Goal: Task Accomplishment & Management: Use online tool/utility

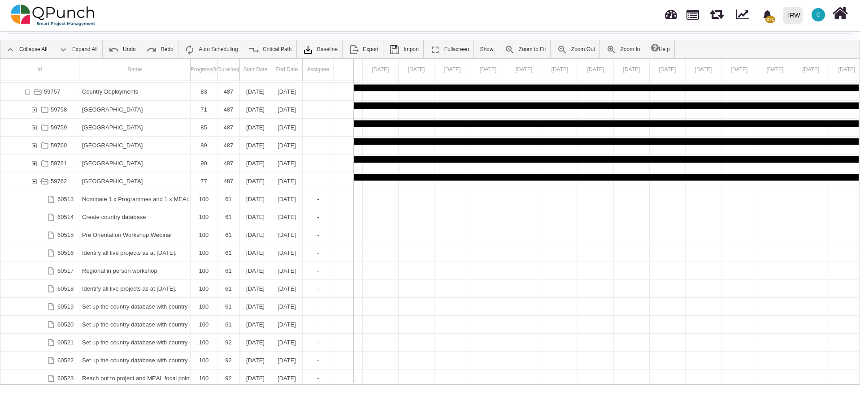
scroll to position [711, 0]
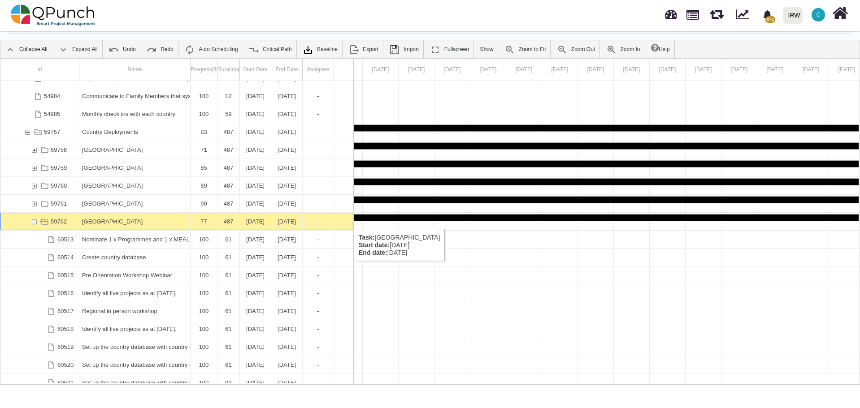
click at [33, 220] on div "59762" at bounding box center [34, 221] width 8 height 17
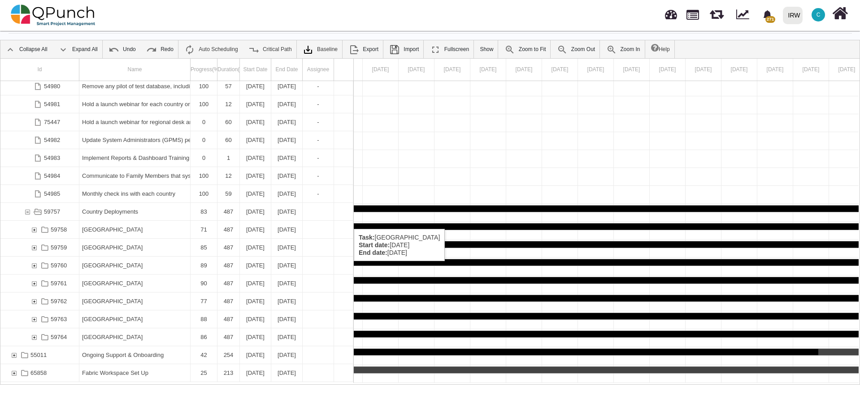
scroll to position [630, 0]
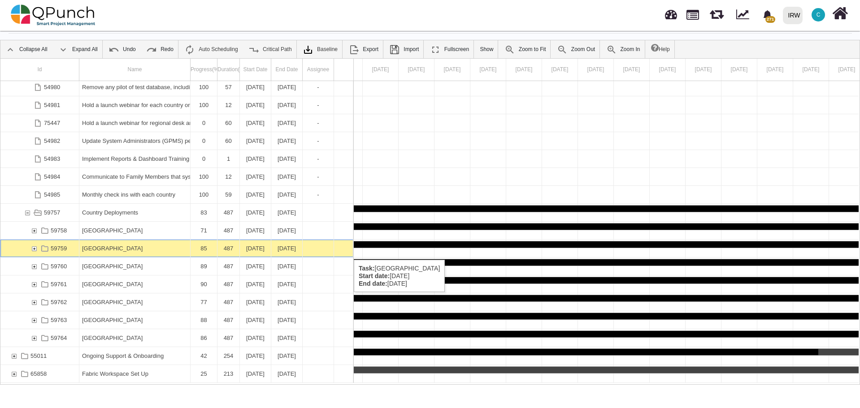
click at [34, 249] on div "59759" at bounding box center [34, 248] width 8 height 17
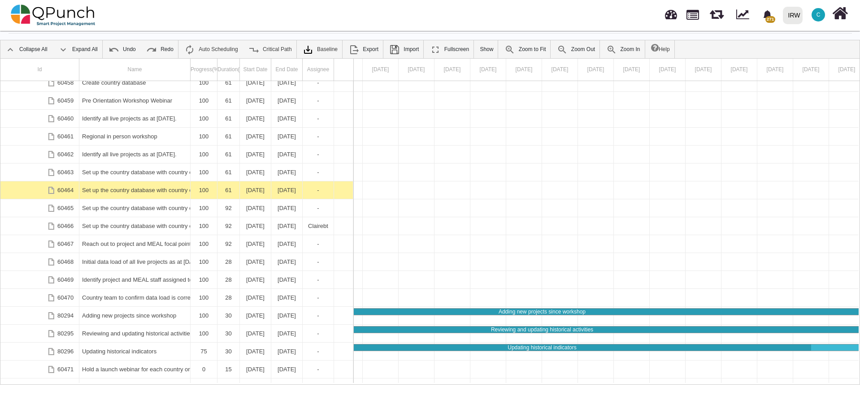
scroll to position [953, 0]
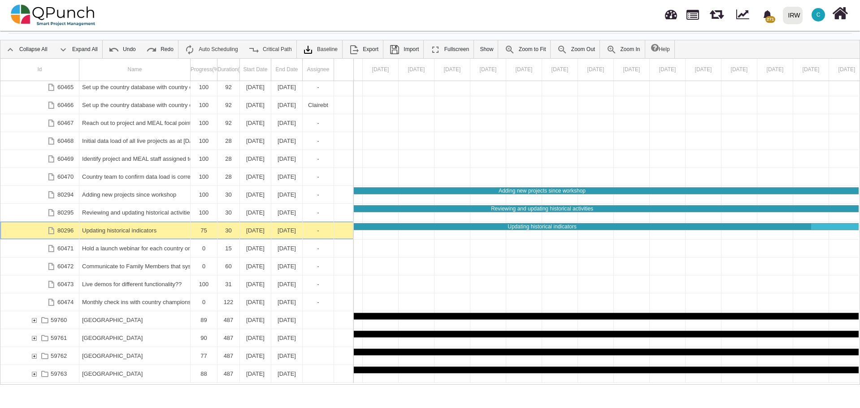
click at [116, 229] on div "Updating historical indicators" at bounding box center [134, 230] width 105 height 17
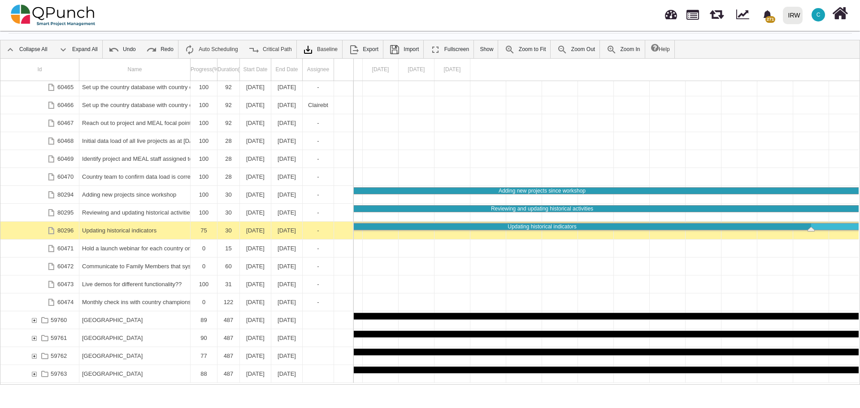
scroll to position [0, 20283]
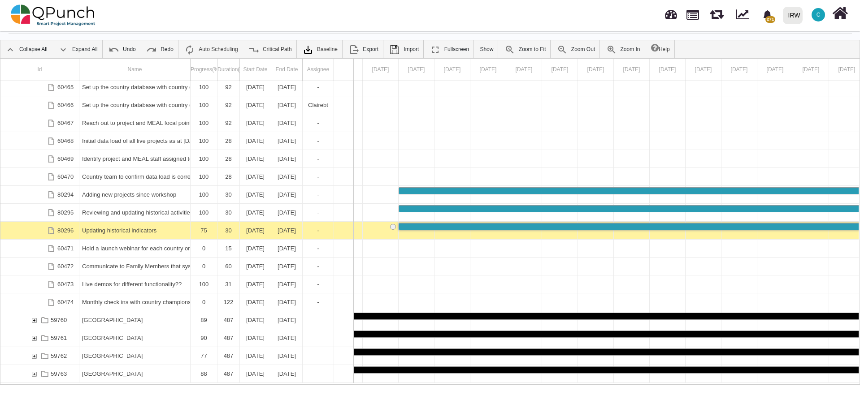
click at [116, 229] on div "Updating historical indicators" at bounding box center [134, 230] width 105 height 17
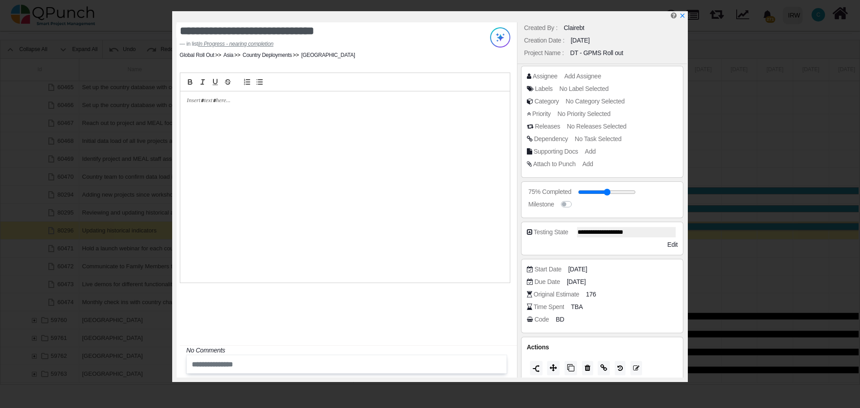
scroll to position [23, 0]
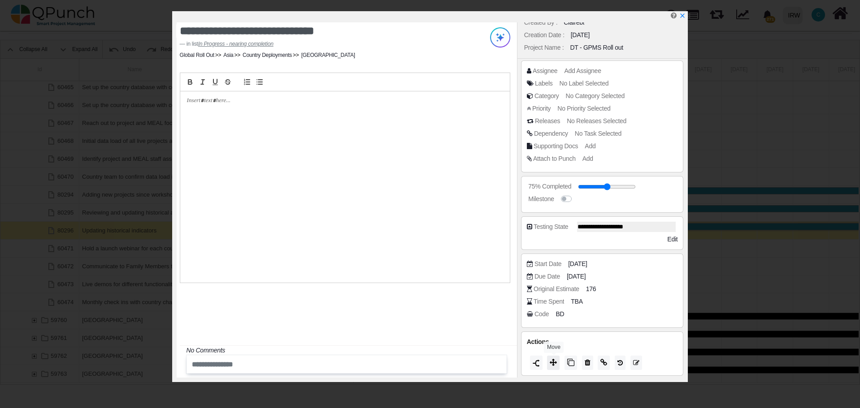
click at [552, 361] on icon at bounding box center [552, 362] width 7 height 7
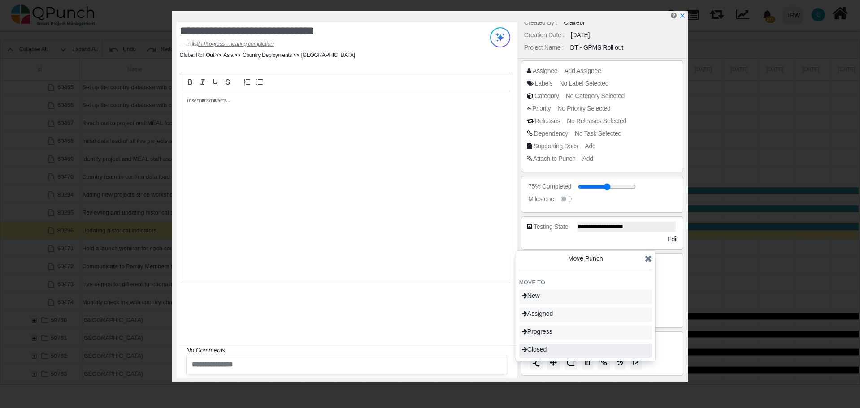
click at [551, 348] on div "Closed" at bounding box center [585, 351] width 133 height 14
type input "***"
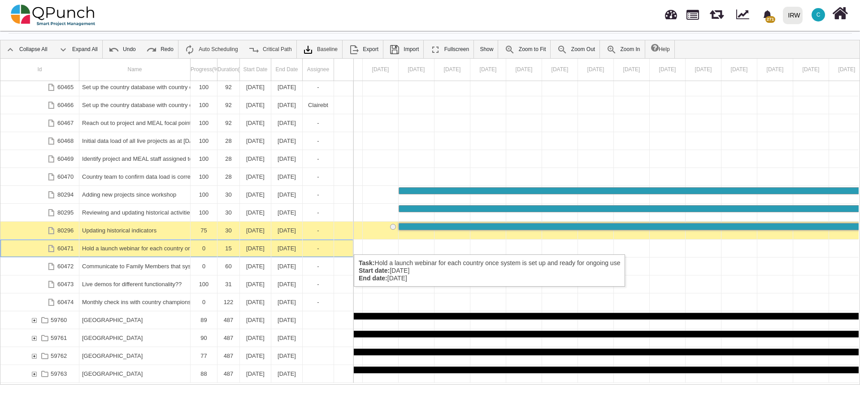
click at [147, 246] on div "Hold a launch webinar for each country once system is set up and ready for ongo…" at bounding box center [134, 248] width 105 height 17
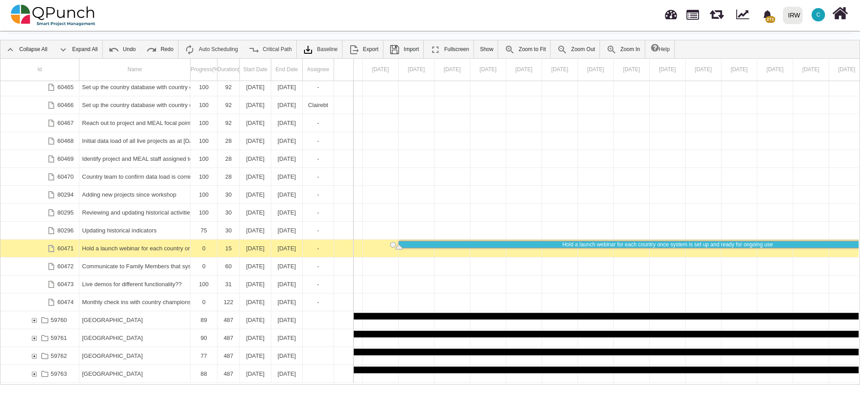
click at [147, 246] on div "Hold a launch webinar for each country once system is set up and ready for ongo…" at bounding box center [134, 248] width 105 height 17
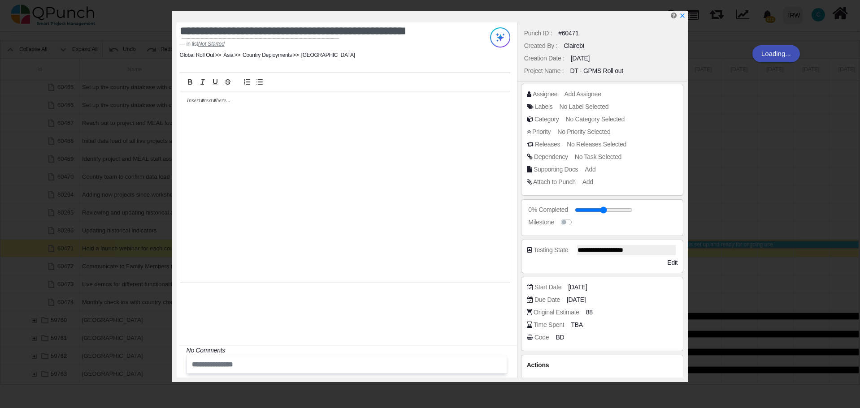
click at [247, 99] on p at bounding box center [342, 101] width 311 height 8
click at [354, 316] on div "**********" at bounding box center [347, 199] width 340 height 355
click at [682, 18] on icon "x" at bounding box center [681, 16] width 7 height 7
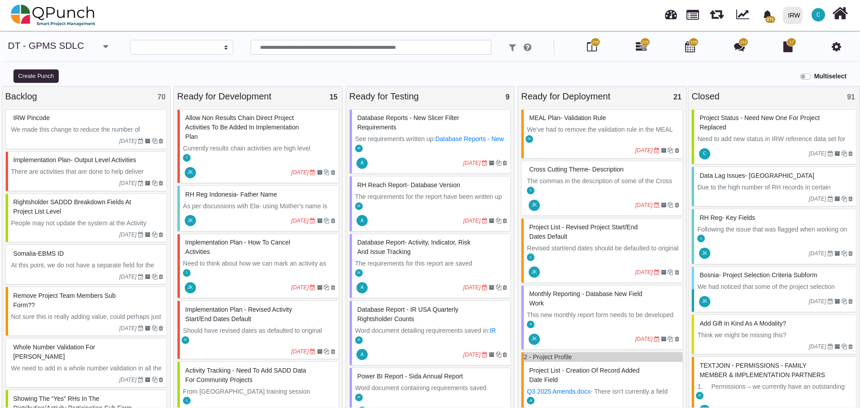
select select
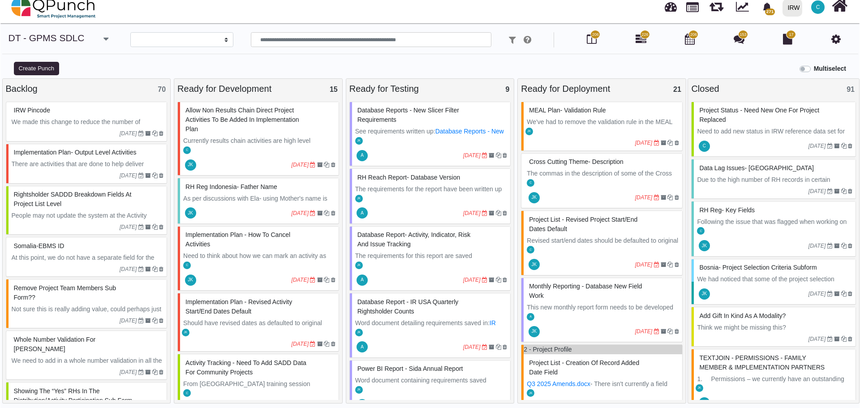
scroll to position [134, 0]
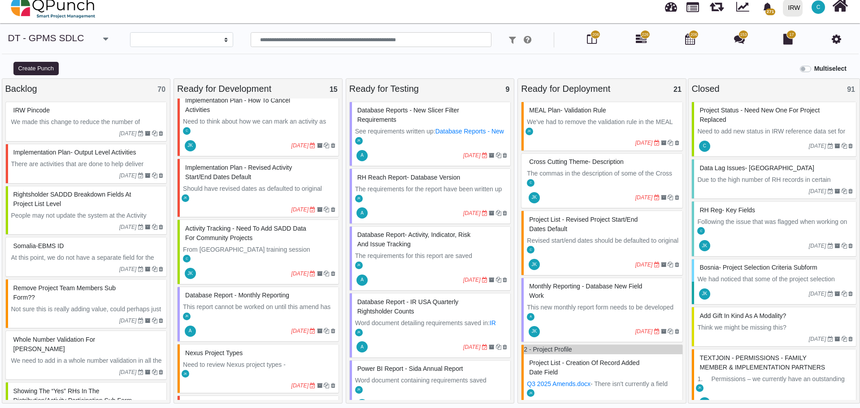
click at [248, 354] on div "Nexus Project Types" at bounding box center [259, 353] width 152 height 14
select select "**********"
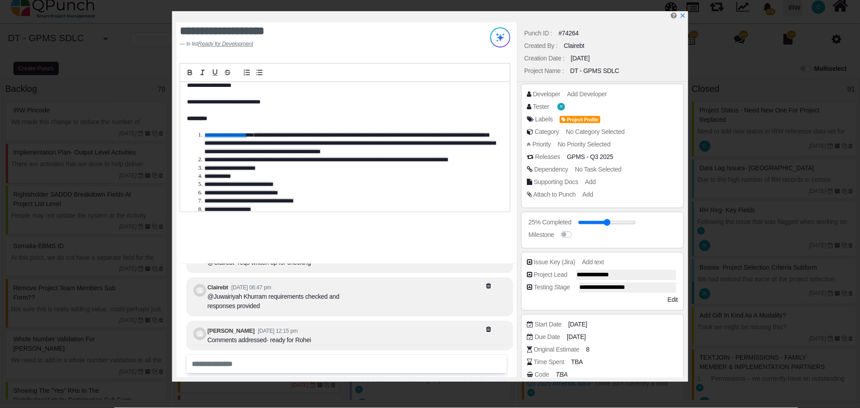
scroll to position [45, 0]
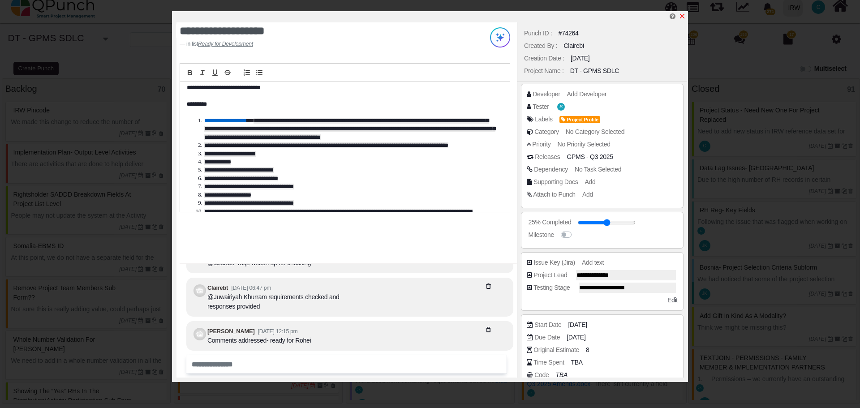
click at [682, 16] on icon "x" at bounding box center [682, 16] width 5 height 5
